Goal: Information Seeking & Learning: Understand process/instructions

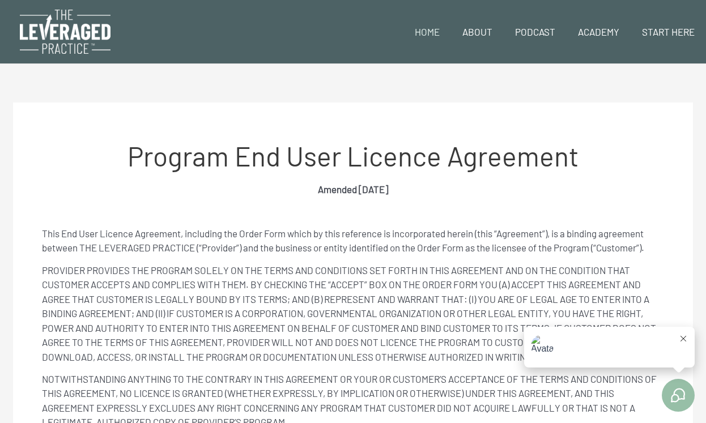
click at [436, 29] on link "Home" at bounding box center [427, 31] width 48 height 39
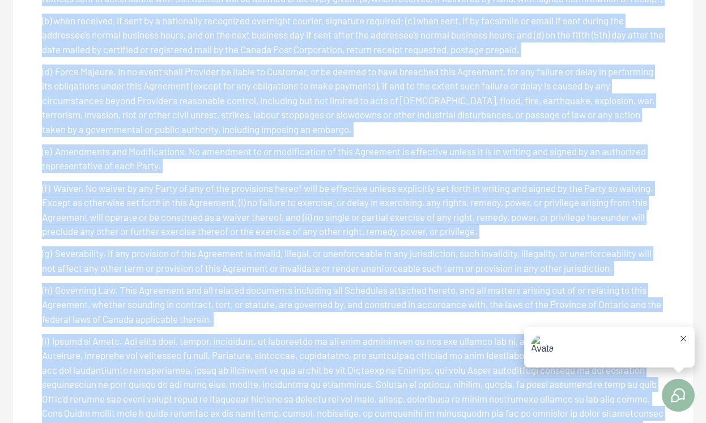
scroll to position [4575, 0]
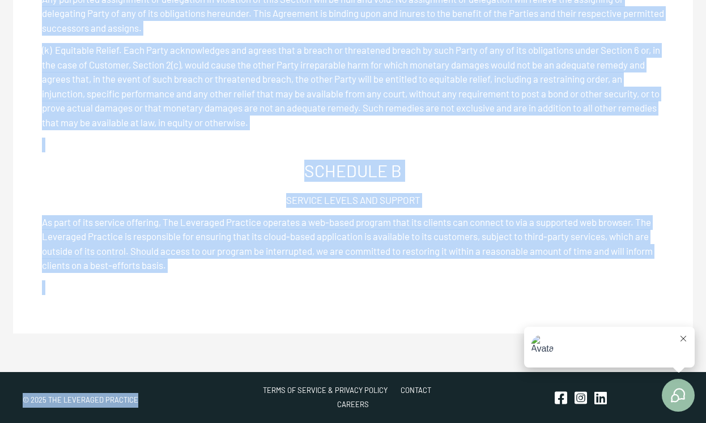
drag, startPoint x: 133, startPoint y: 159, endPoint x: 127, endPoint y: 456, distance: 296.8
copy div "Loremip Dol Sita Consect Adipiscin Elitsed 0345-36-93 Doei Tem Inci Utlabor Etd…"
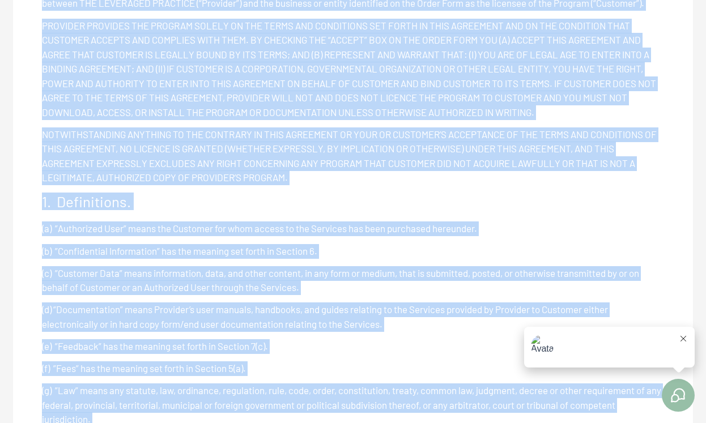
scroll to position [0, 0]
